Goal: Register for event/course

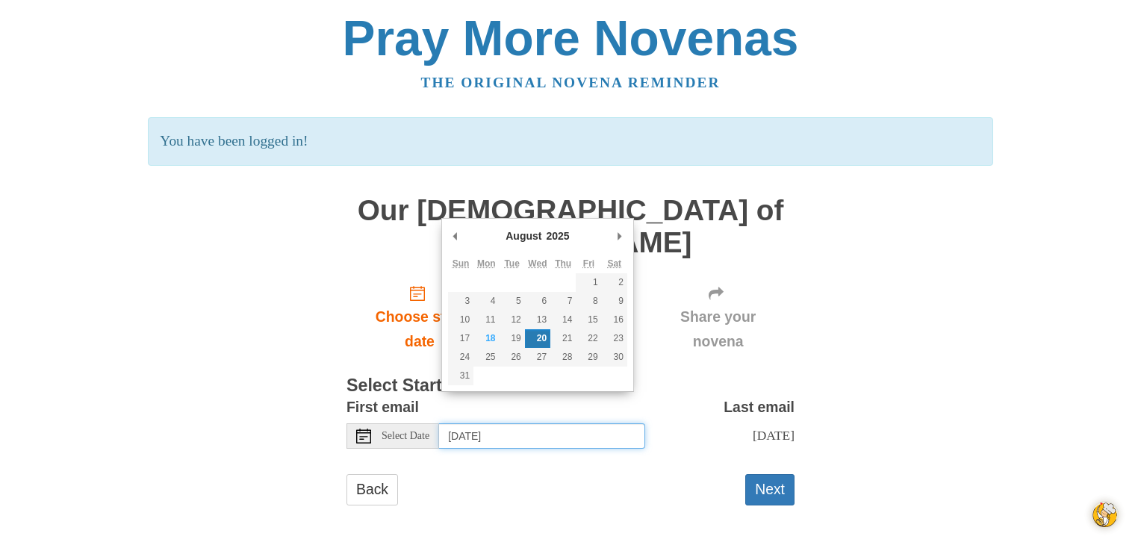
click at [585, 423] on input "[DATE]" at bounding box center [542, 435] width 206 height 25
type input "Tuesday, August 19th"
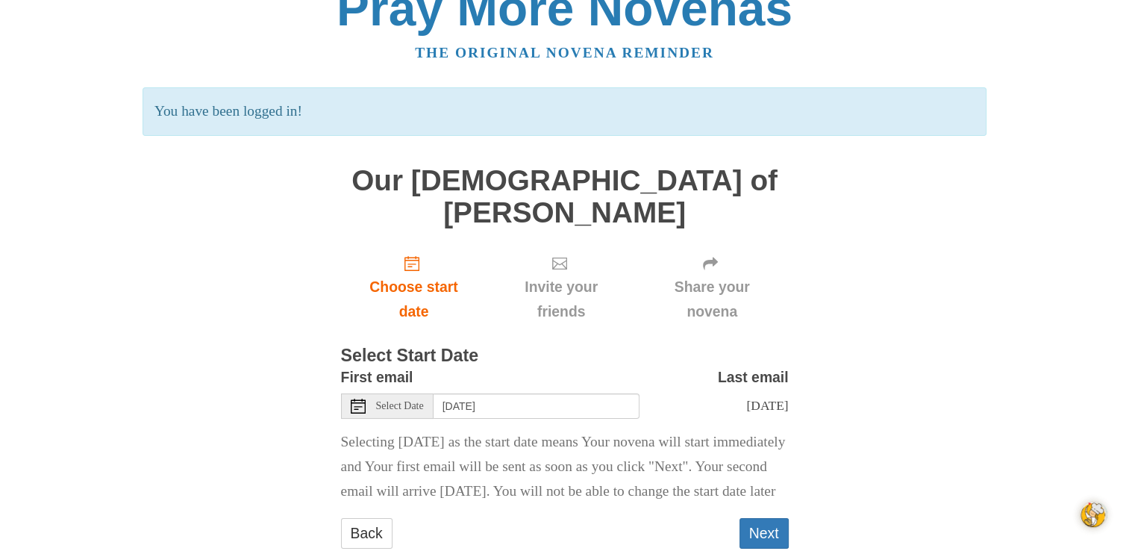
scroll to position [63, 0]
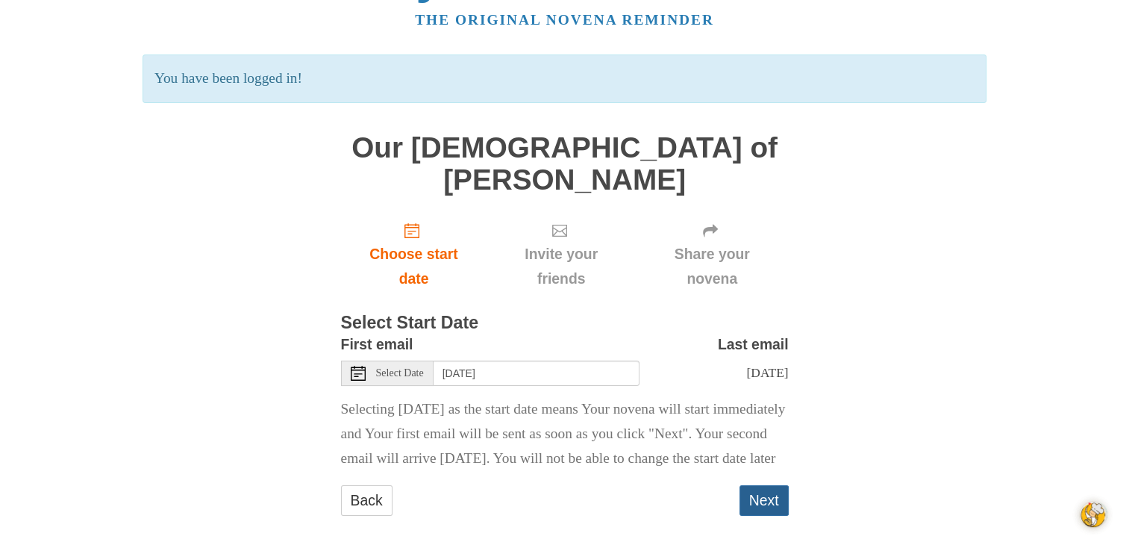
click at [758, 489] on button "Next" at bounding box center [764, 500] width 49 height 31
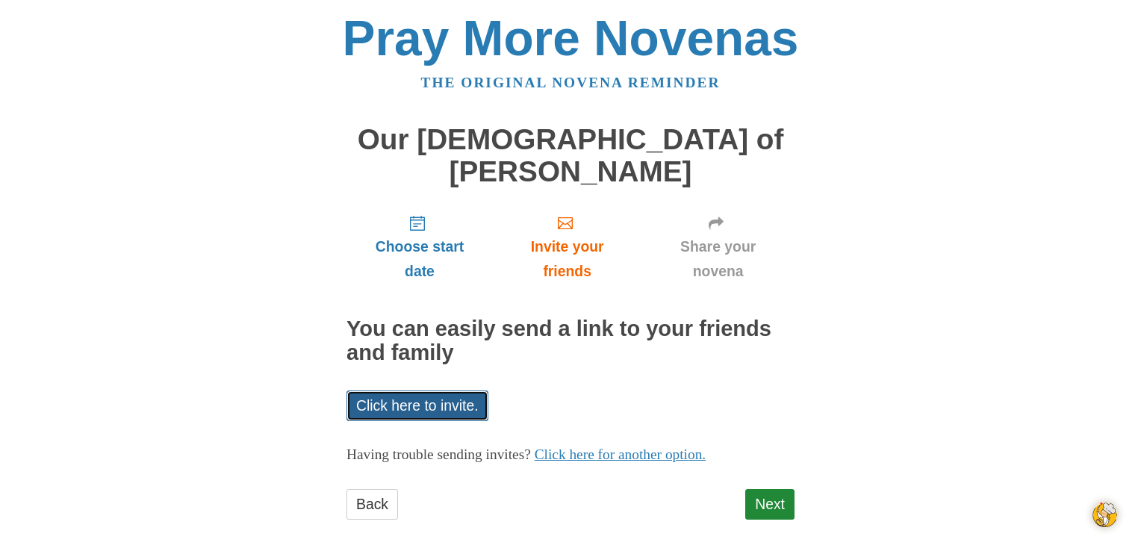
click at [433, 390] on link "Click here to invite." at bounding box center [417, 405] width 142 height 31
click at [904, 354] on div "Pray More Novenas The original novena reminder Our Lady of Lourdes Novena Choos…" at bounding box center [570, 282] width 873 height 564
click at [769, 489] on link "Next" at bounding box center [769, 504] width 49 height 31
